Goal: Answer question/provide support

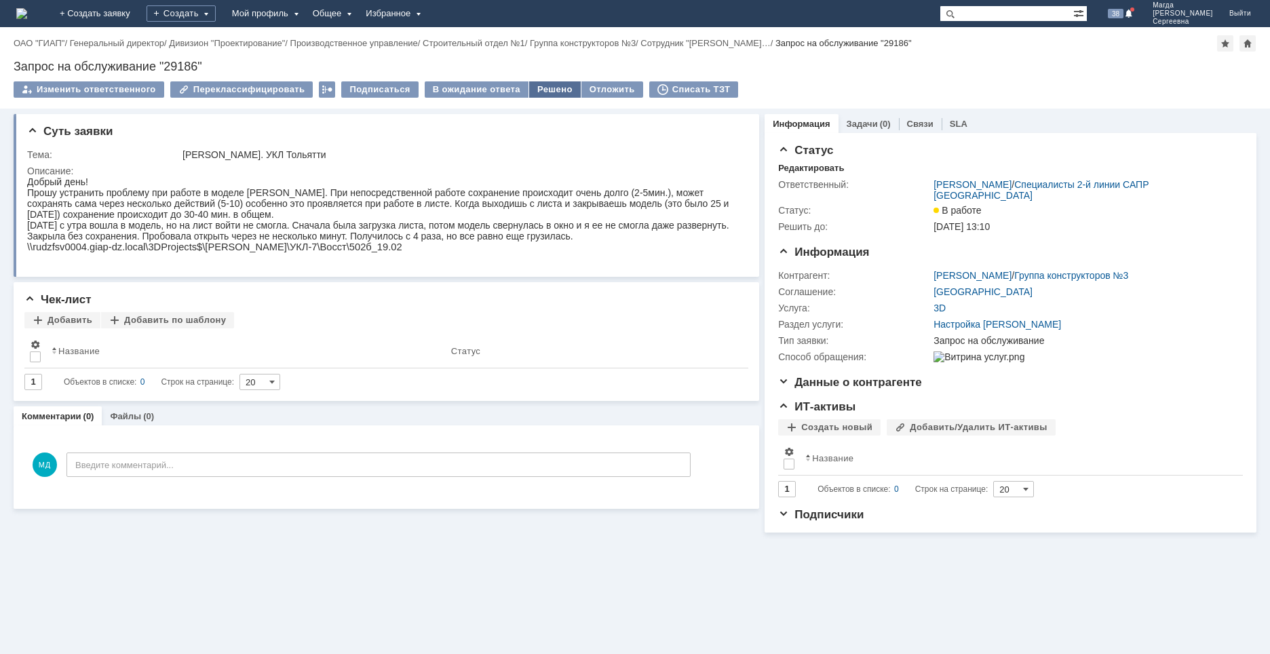
click at [538, 90] on div "Решено" at bounding box center [555, 89] width 52 height 16
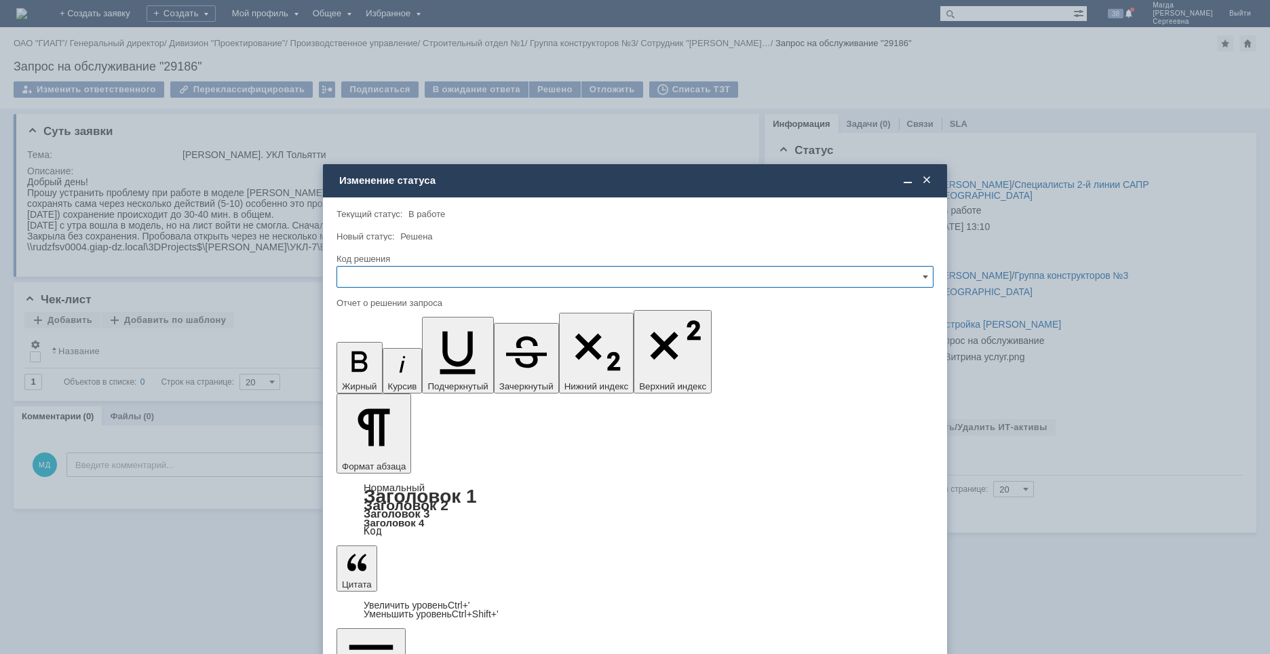
click at [456, 279] on input "text" at bounding box center [635, 277] width 597 height 22
click at [394, 371] on span "Решено" at bounding box center [634, 369] width 579 height 11
type input "Решено"
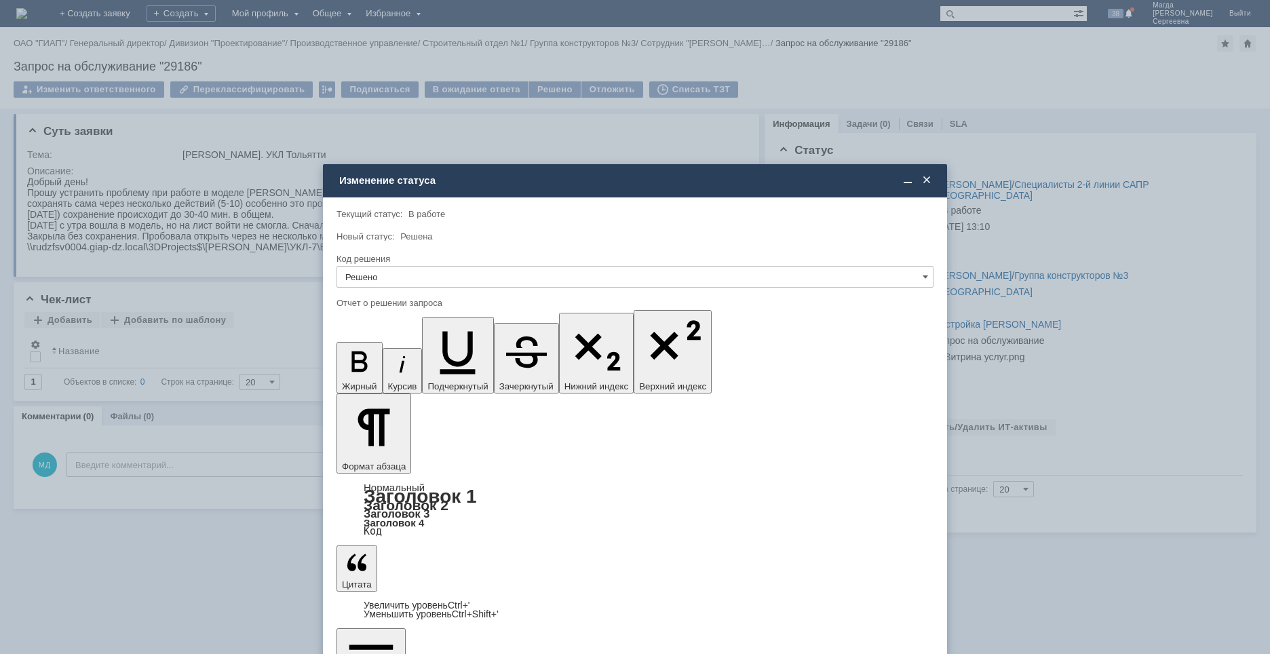
drag, startPoint x: 354, startPoint y: 3942, endPoint x: 342, endPoint y: 3943, distance: 12.2
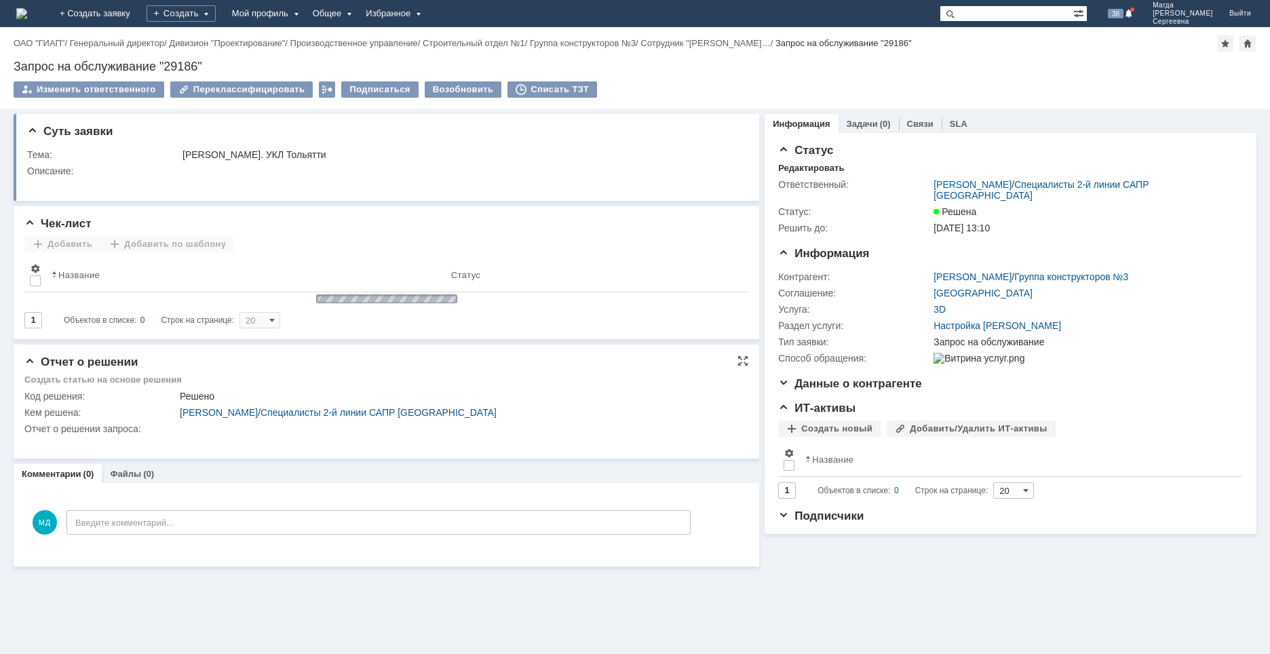
scroll to position [0, 0]
